Goal: Transaction & Acquisition: Purchase product/service

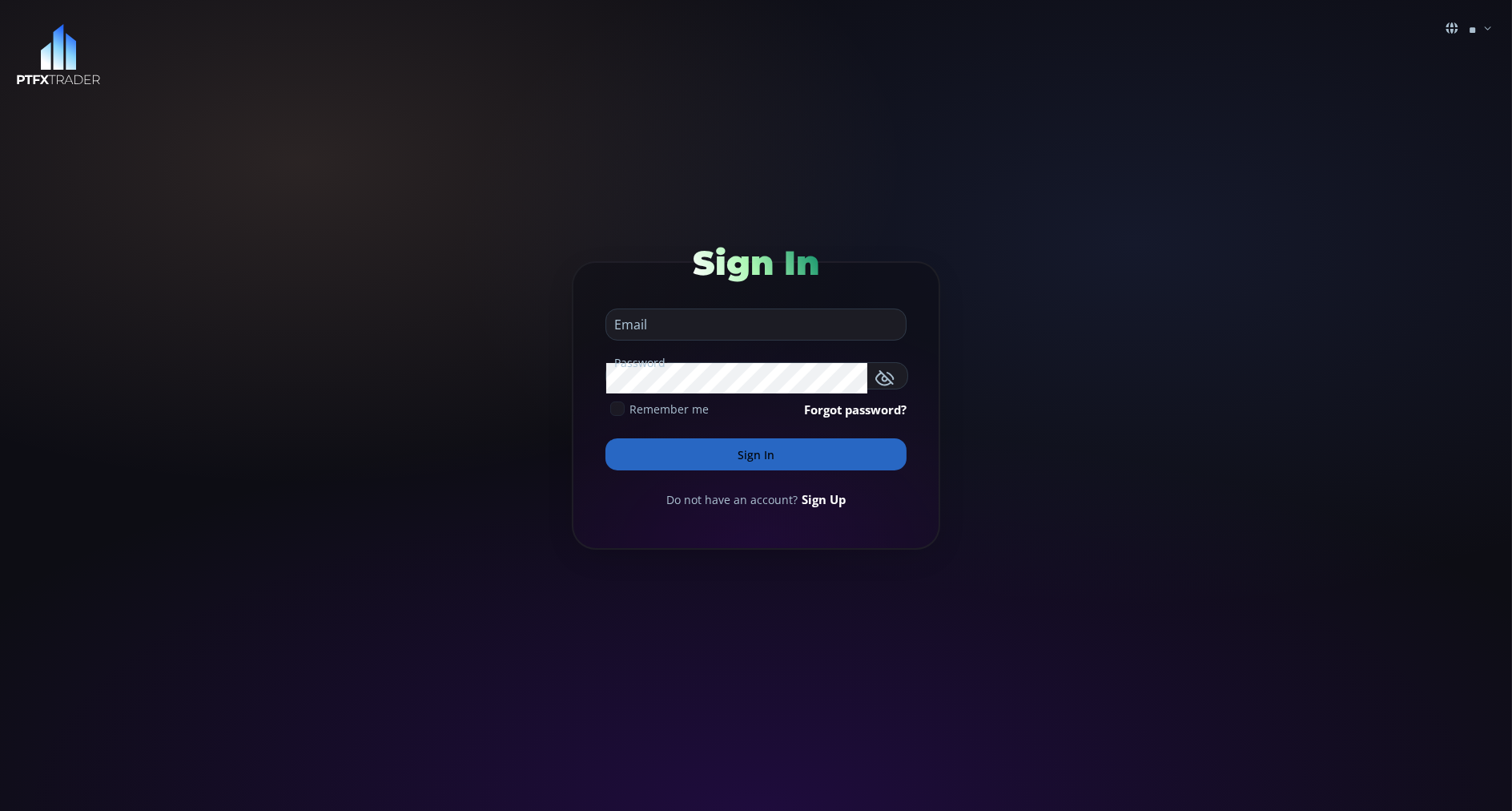
type input "**********"
click at [643, 448] on button "Sign In" at bounding box center [756, 454] width 302 height 32
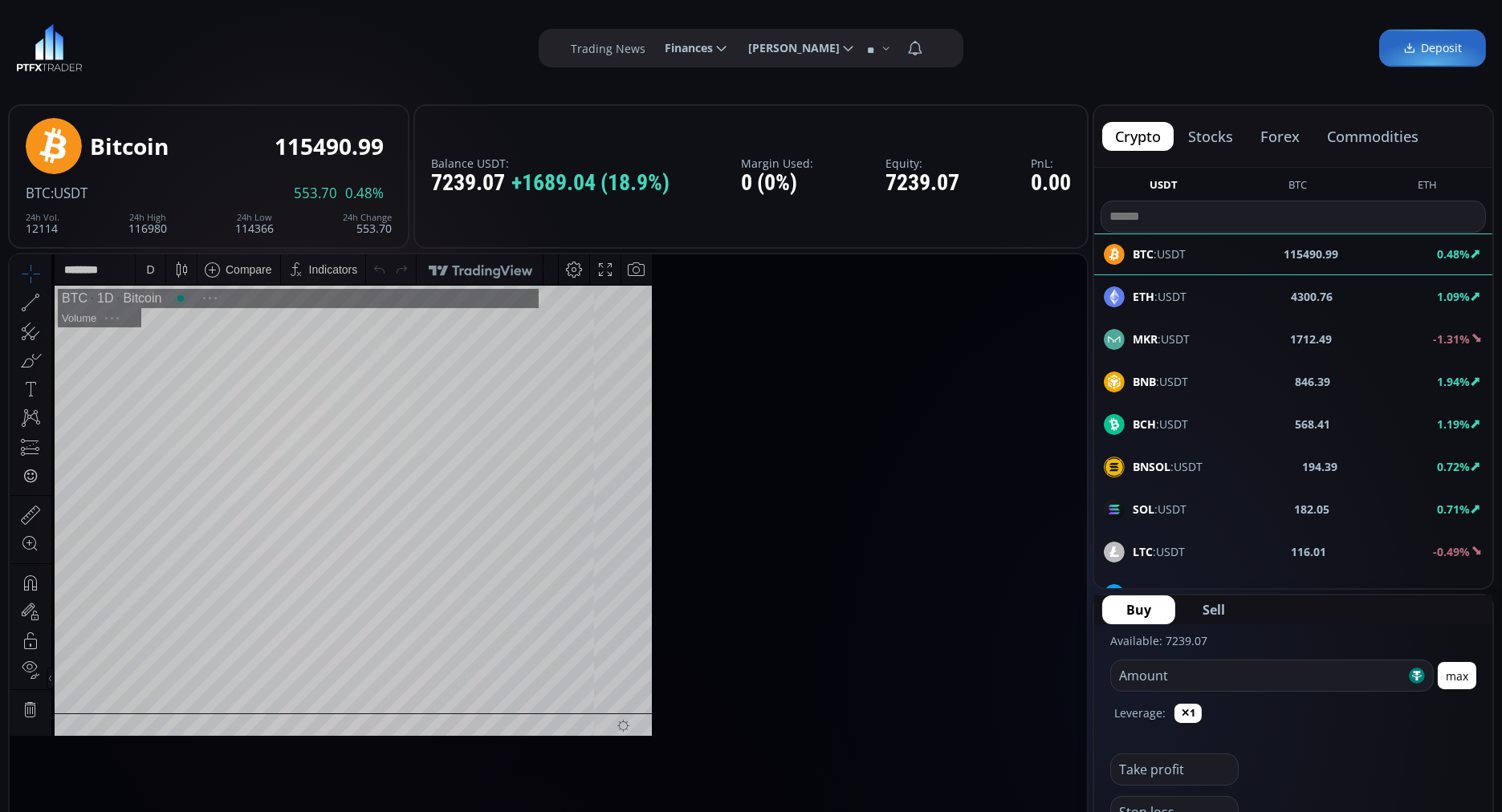
scroll to position [217, 0]
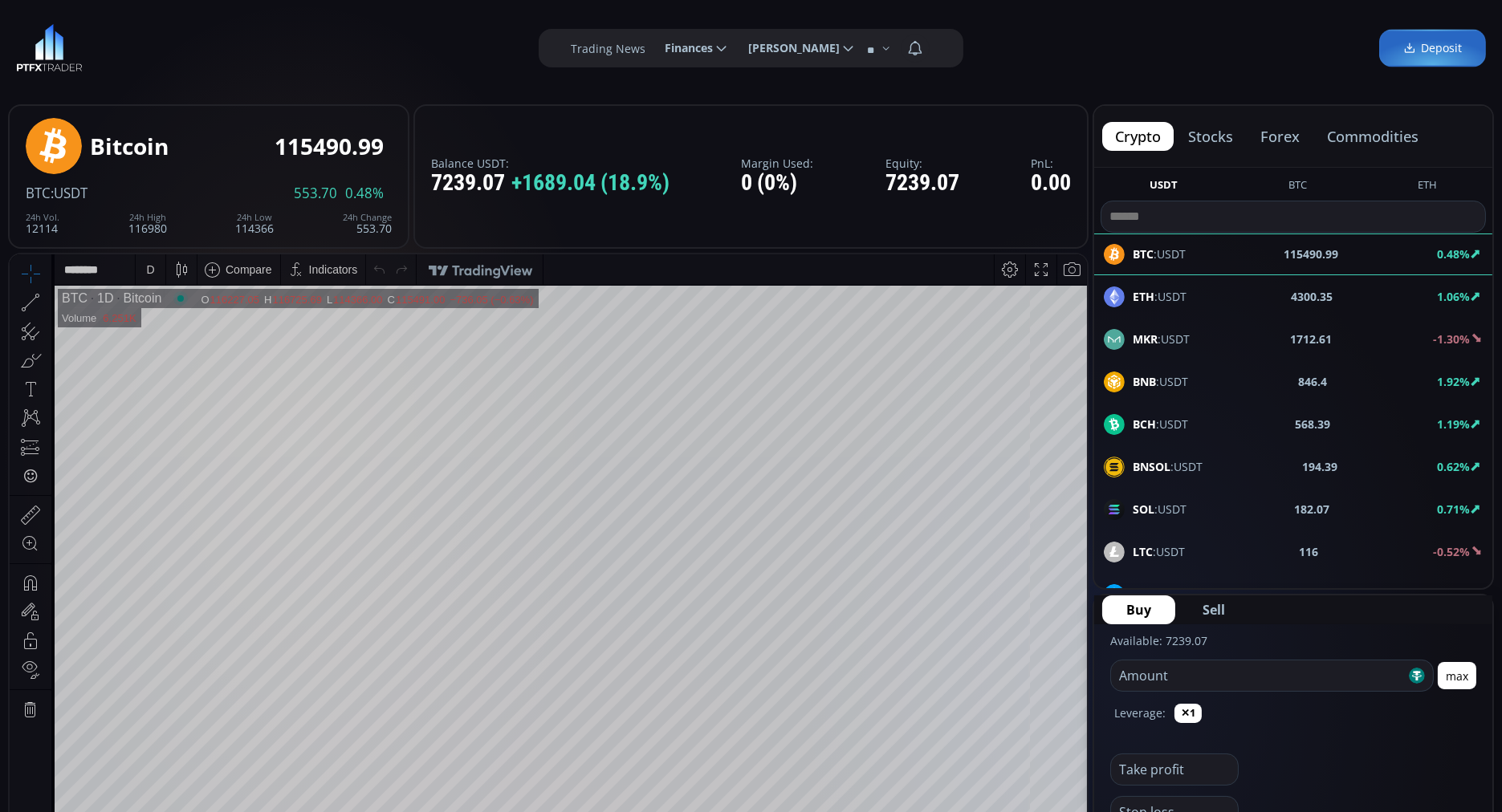
click at [1371, 139] on button "commodities" at bounding box center [1373, 136] width 117 height 29
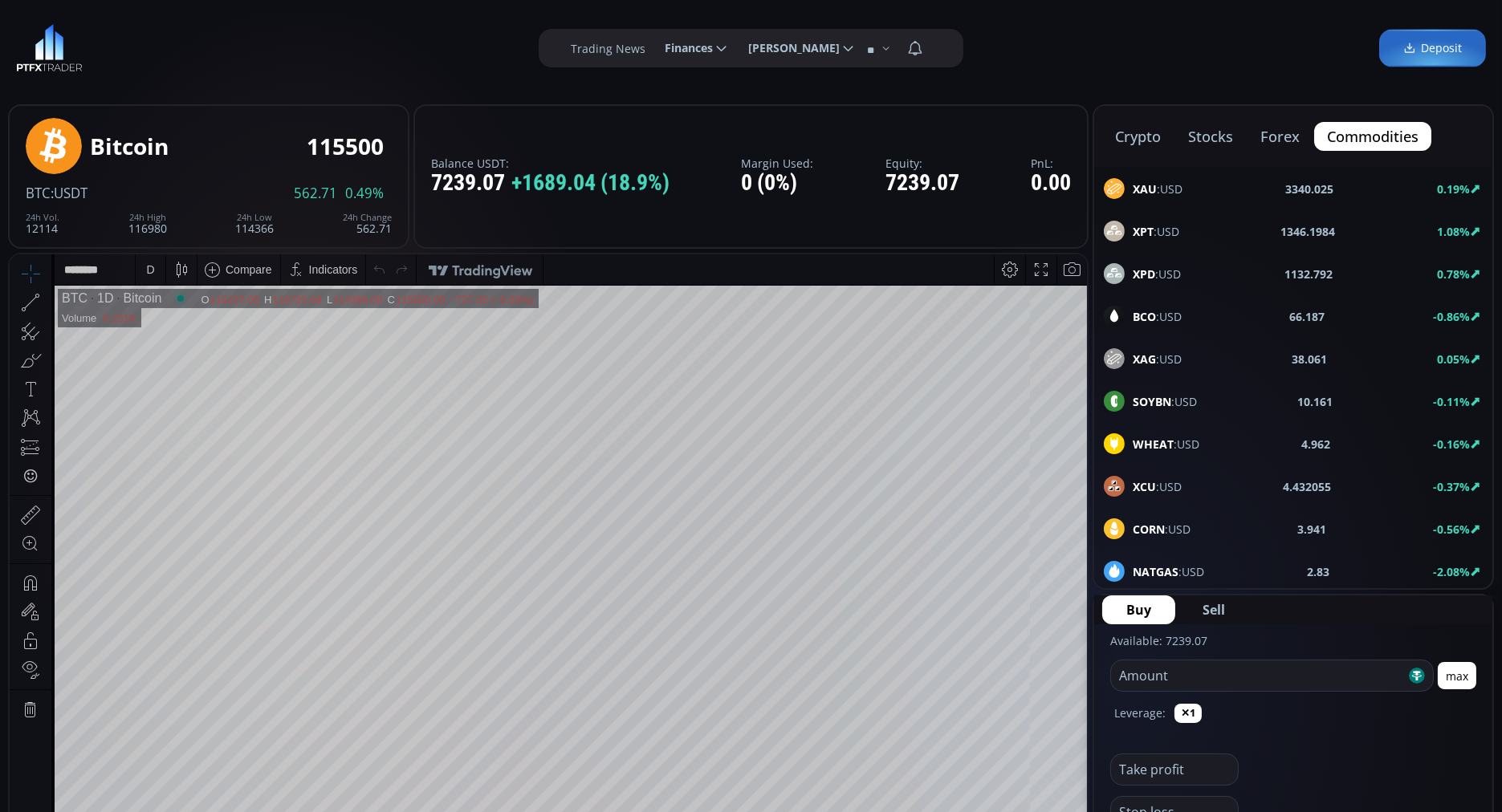
click at [1163, 188] on span "XAU :USD" at bounding box center [1157, 188] width 50 height 17
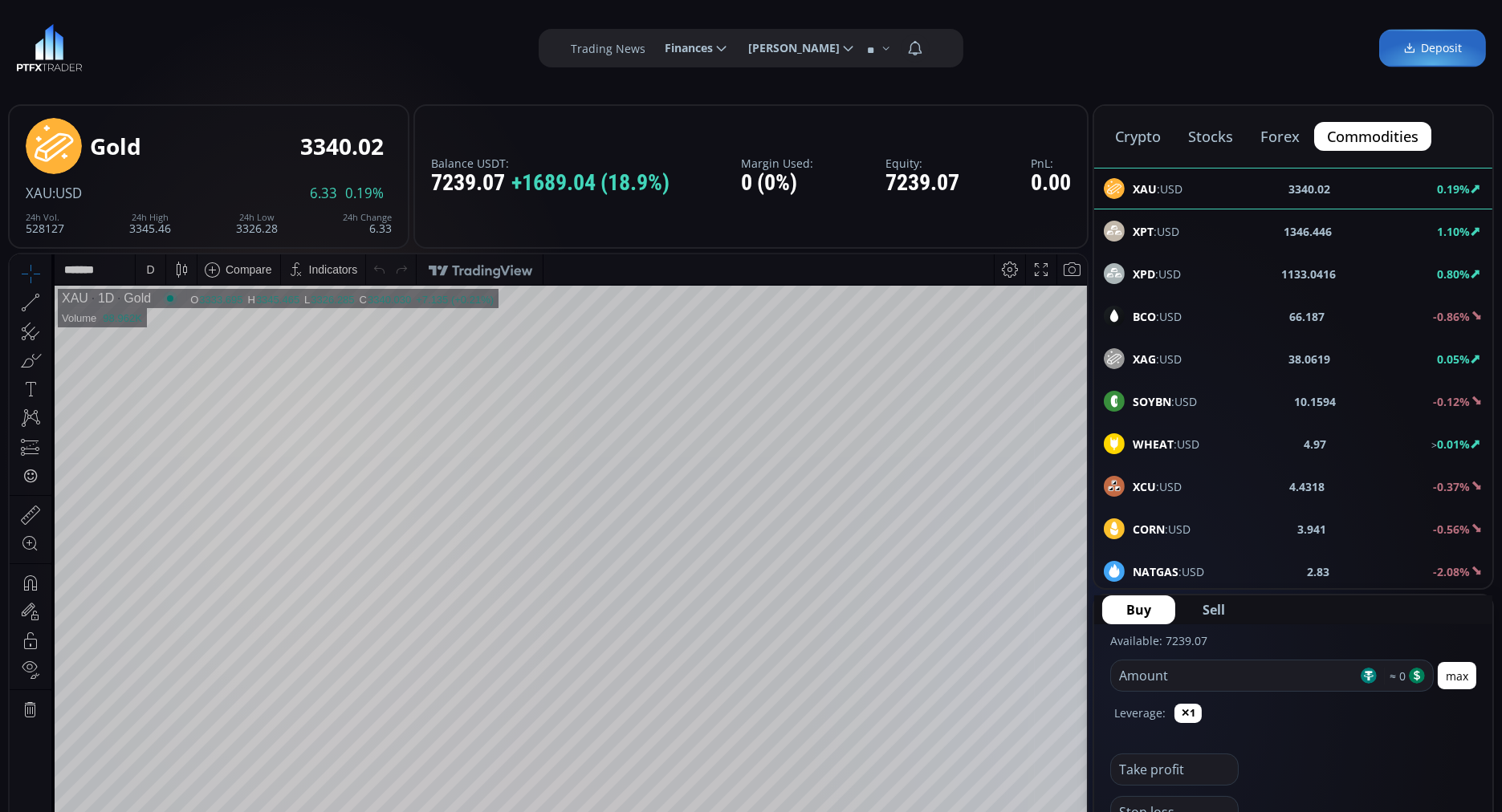
click at [1163, 189] on div "crypto stocks forex commodities XAU :USD 3340.02 0.19% XPT :USD 1346.446 1.10% …" at bounding box center [1293, 346] width 401 height 485
click at [1195, 612] on button "Sell" at bounding box center [1214, 609] width 70 height 29
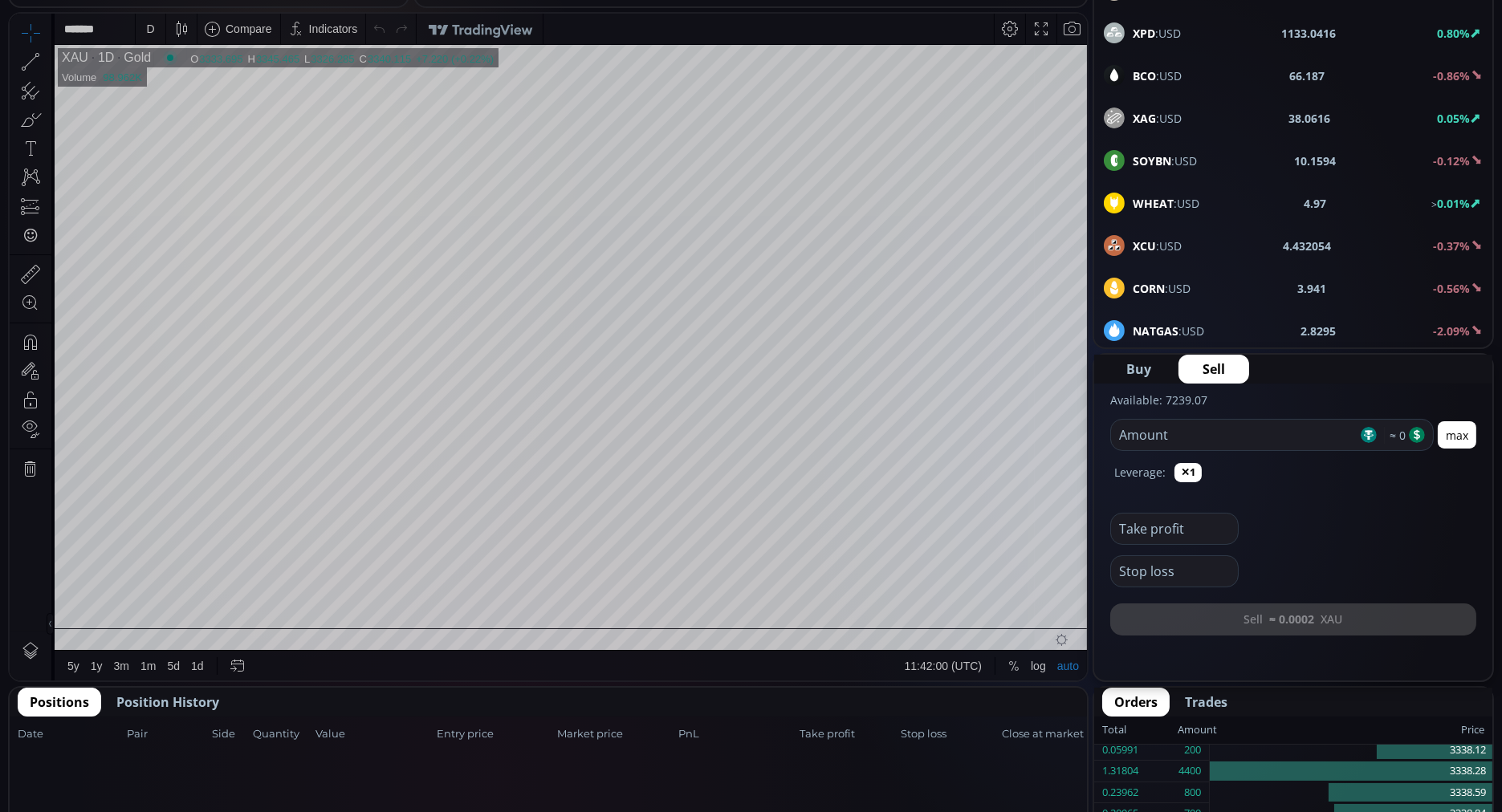
scroll to position [247, 0]
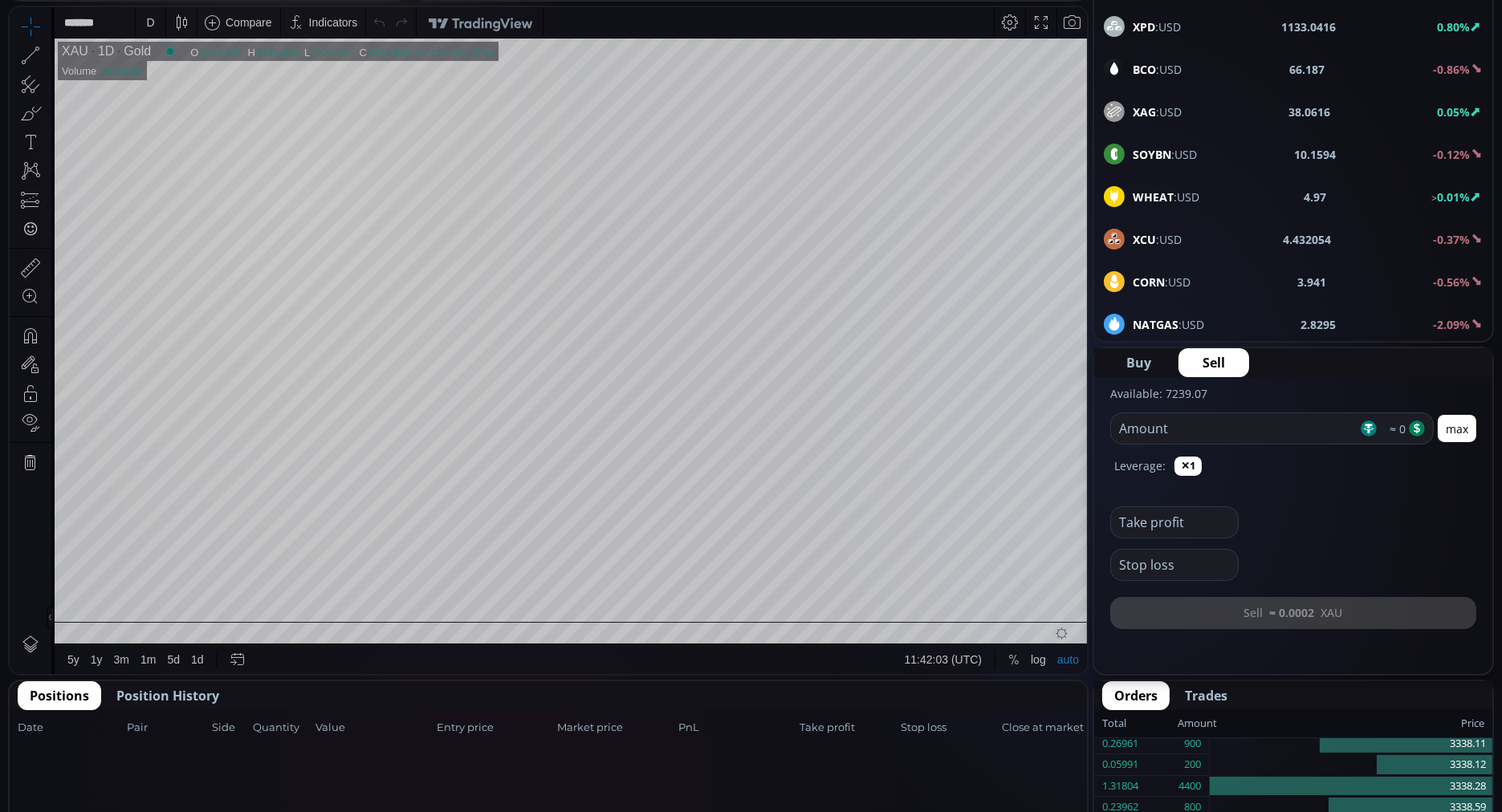
click at [1135, 429] on input "number" at bounding box center [1234, 428] width 247 height 30
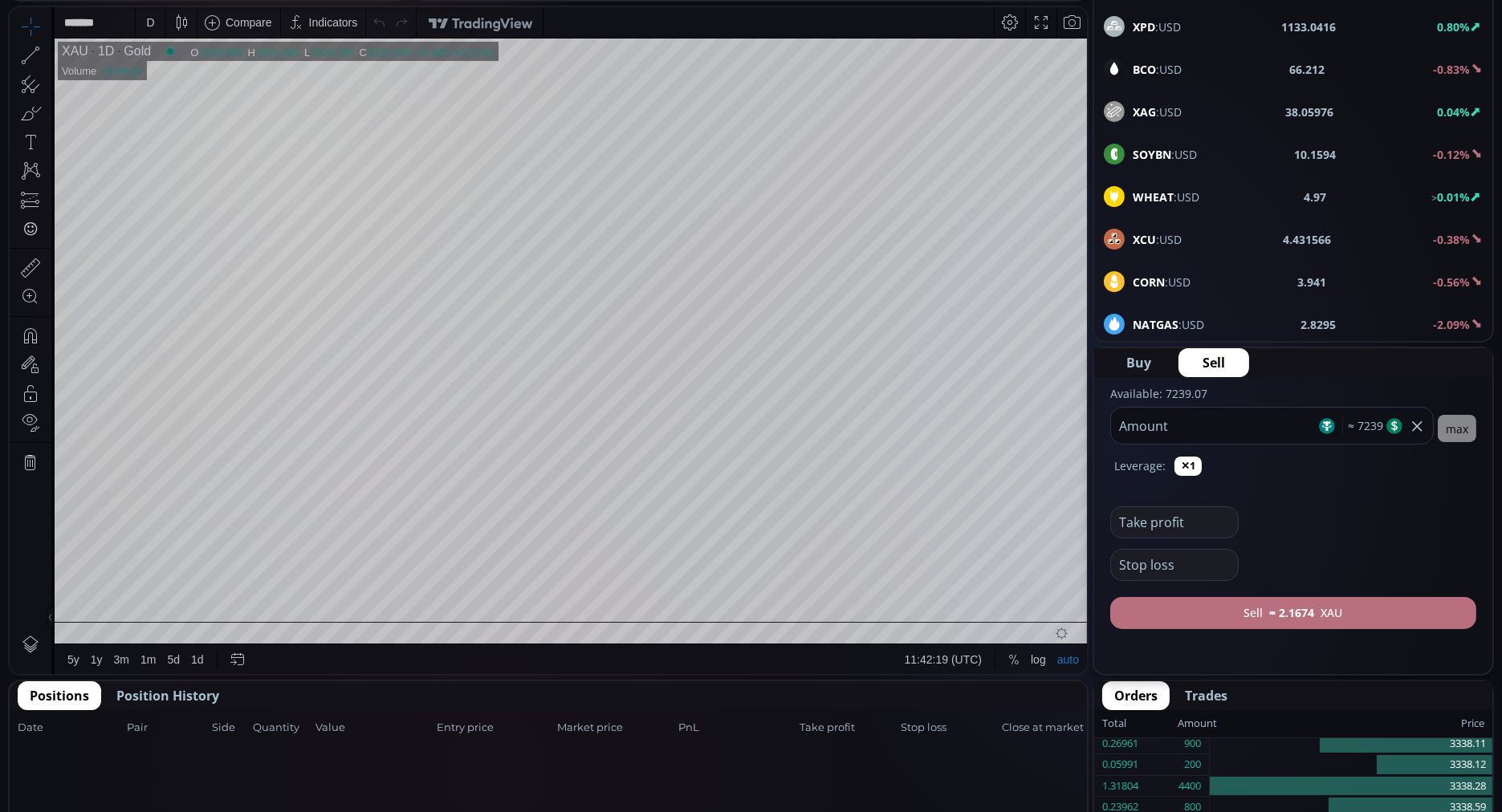
type input "****"
click at [1178, 600] on button "Sell ≈ 2.1674 XAU" at bounding box center [1293, 612] width 366 height 32
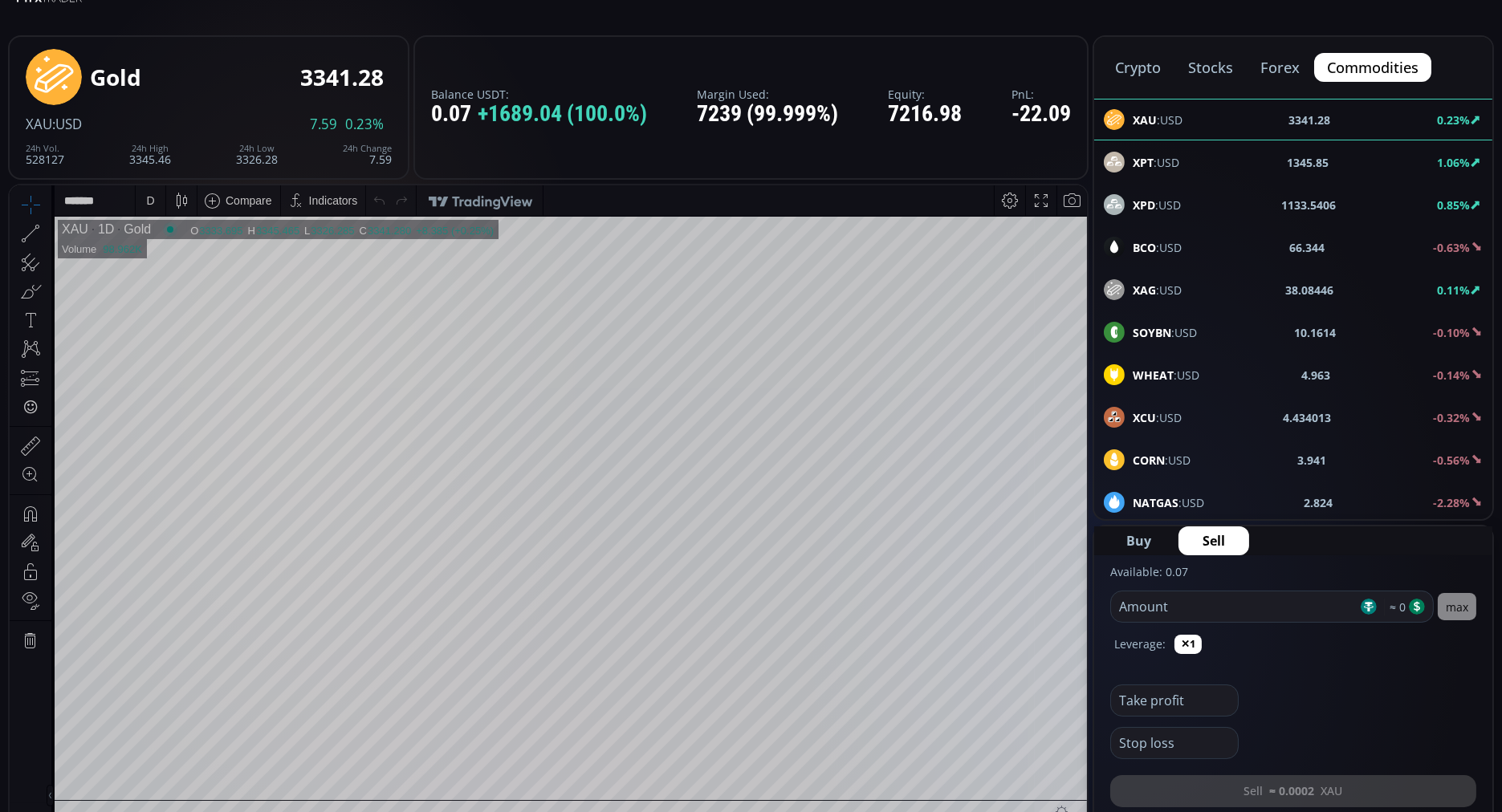
scroll to position [58, 0]
